Goal: Transaction & Acquisition: Download file/media

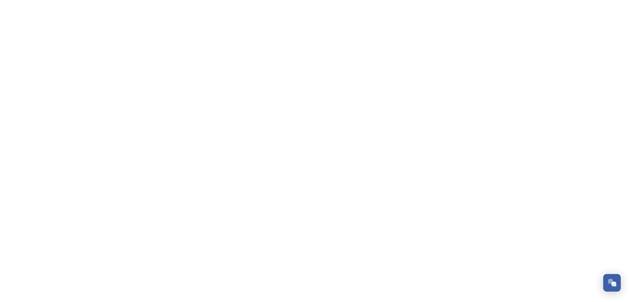
scroll to position [66, 0]
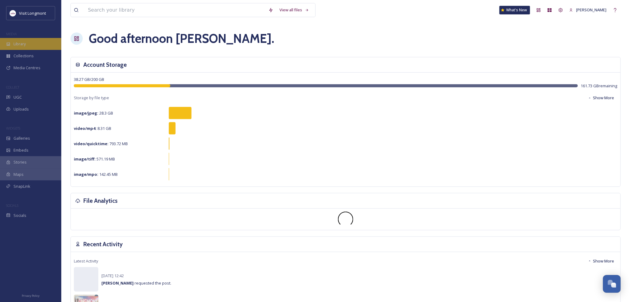
click at [22, 44] on span "Library" at bounding box center [19, 44] width 12 height 6
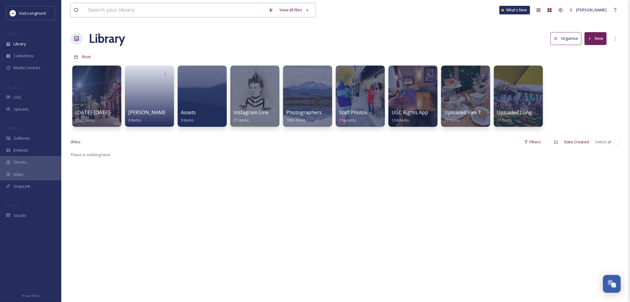
click at [100, 11] on input at bounding box center [175, 9] width 181 height 13
type input "tamale"
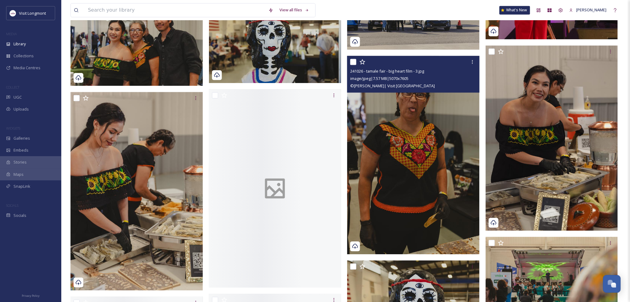
scroll to position [545, 0]
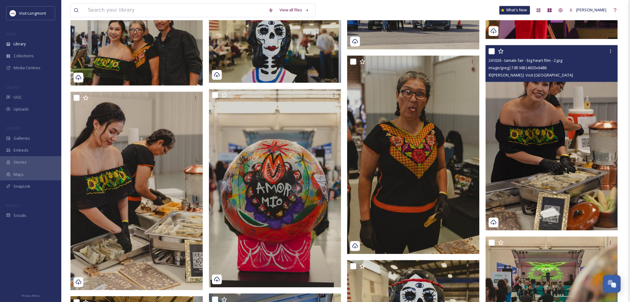
click at [535, 118] on img at bounding box center [552, 137] width 132 height 185
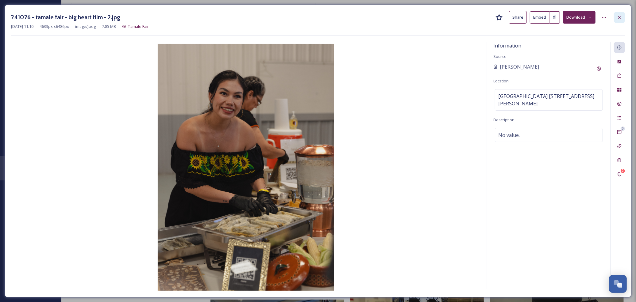
click at [619, 17] on icon at bounding box center [619, 17] width 5 height 5
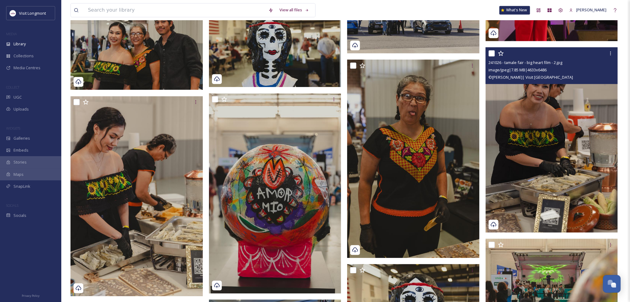
click at [572, 157] on img at bounding box center [552, 139] width 132 height 185
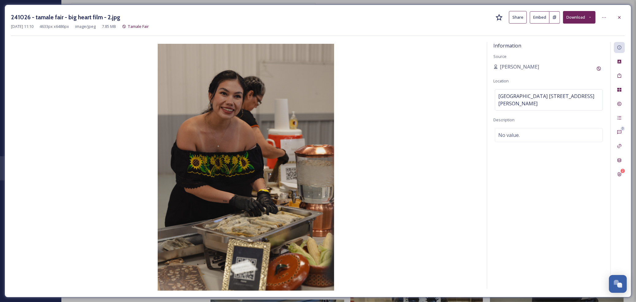
click at [573, 21] on button "Download" at bounding box center [579, 17] width 32 height 13
click at [564, 31] on span "Download Original (4633 x 6486)" at bounding box center [563, 32] width 58 height 6
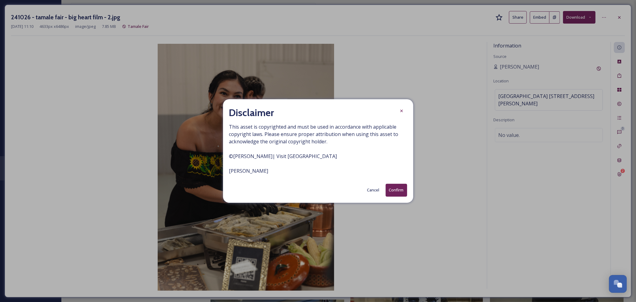
click at [394, 189] on button "Confirm" at bounding box center [395, 190] width 21 height 13
